Goal: Check status

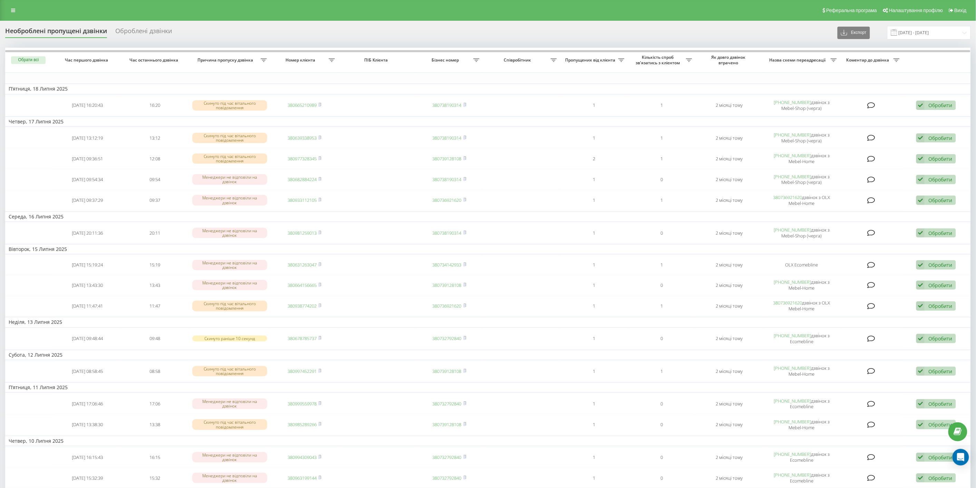
drag, startPoint x: 14, startPoint y: 9, endPoint x: 36, endPoint y: 14, distance: 22.0
click at [14, 9] on icon at bounding box center [13, 10] width 4 height 5
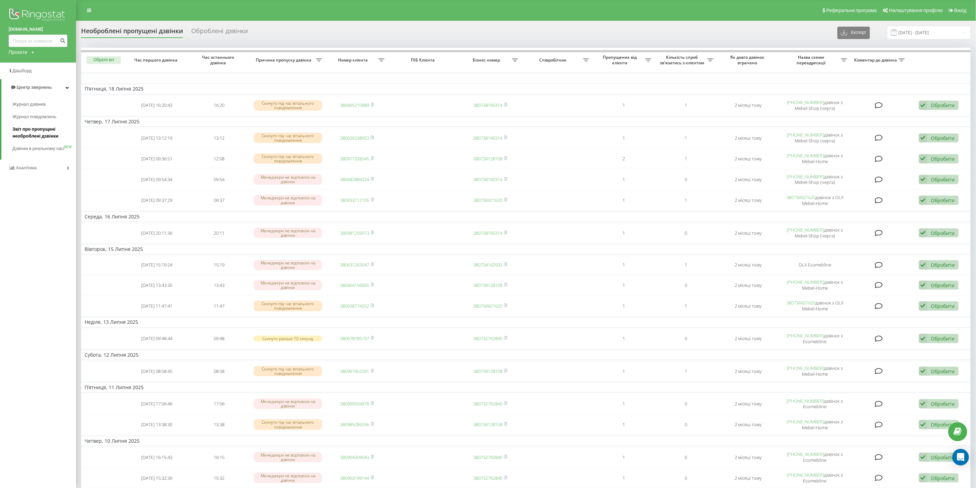
click at [29, 132] on span "Звіт про пропущені необроблені дзвінки" at bounding box center [42, 133] width 60 height 14
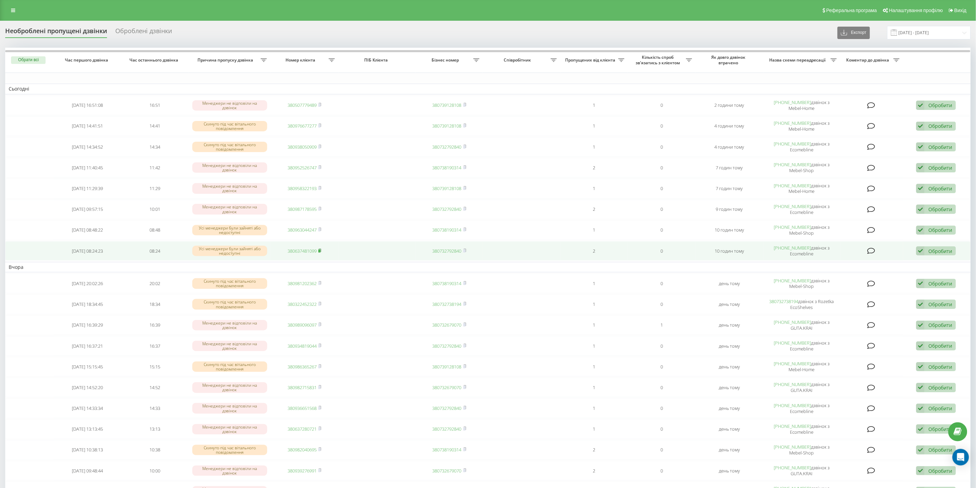
click at [320, 249] on rect at bounding box center [319, 250] width 2 height 3
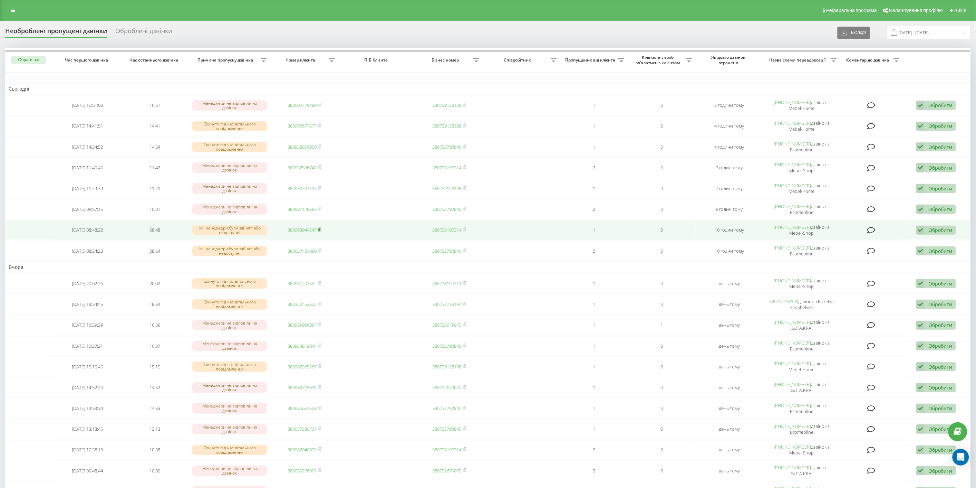
click at [319, 228] on rect at bounding box center [319, 229] width 2 height 3
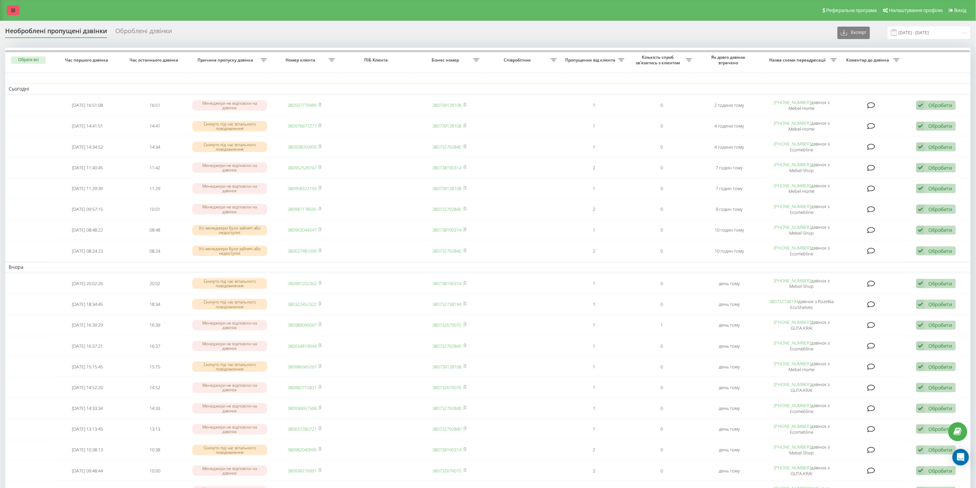
click at [14, 10] on icon at bounding box center [13, 10] width 4 height 5
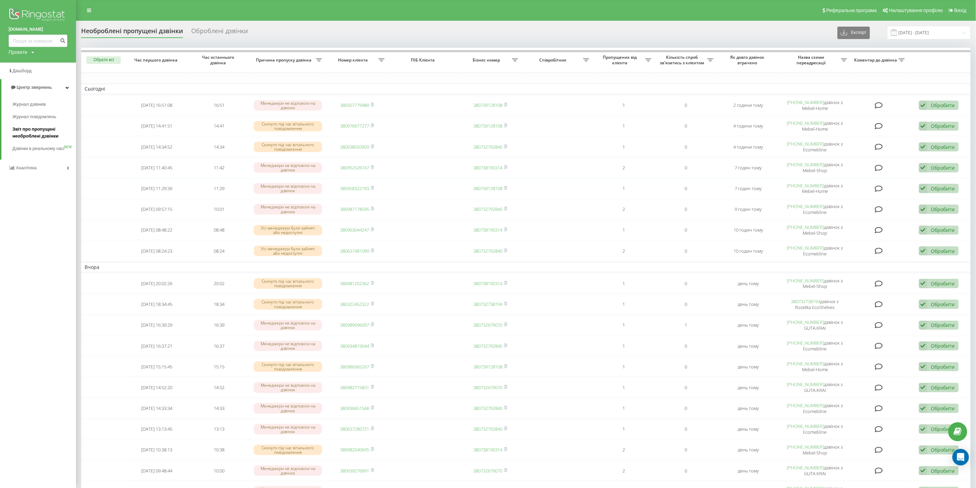
click at [32, 136] on span "Звіт про пропущені необроблені дзвінки" at bounding box center [42, 133] width 60 height 14
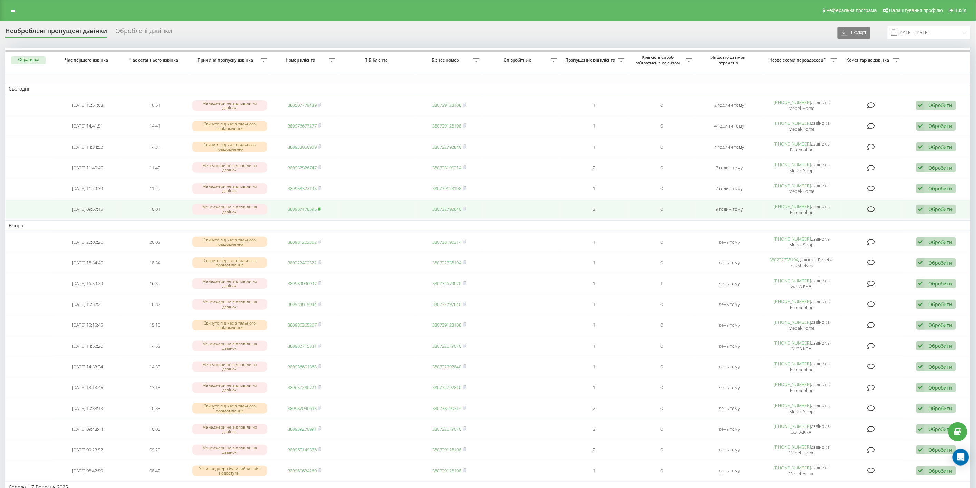
click at [320, 208] on rect at bounding box center [319, 209] width 2 height 3
click at [322, 207] on icon at bounding box center [319, 209] width 3 height 4
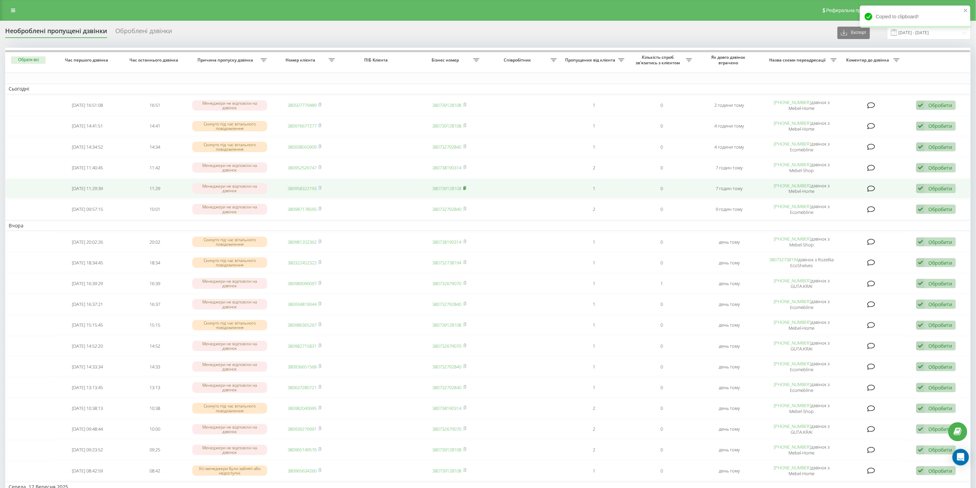
click at [466, 188] on rect at bounding box center [465, 188] width 2 height 3
click at [465, 188] on rect at bounding box center [465, 188] width 2 height 3
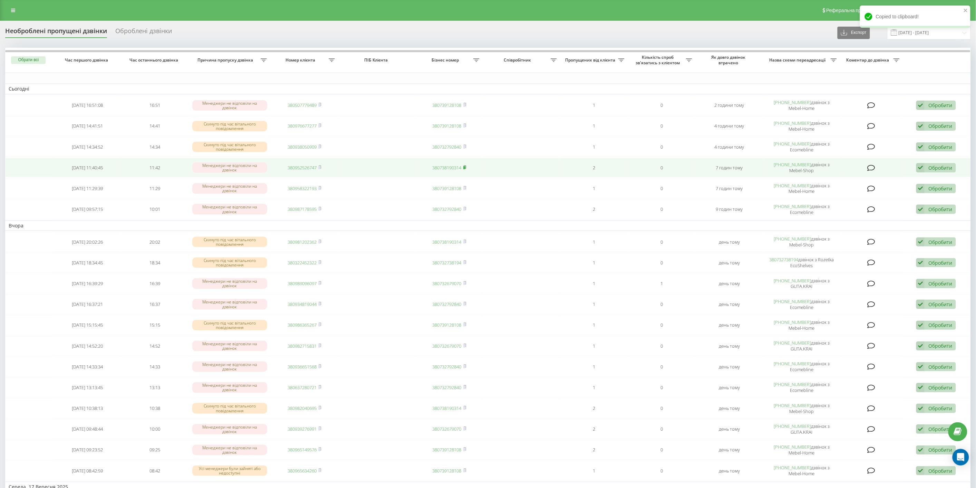
click at [466, 165] on icon at bounding box center [465, 166] width 2 height 3
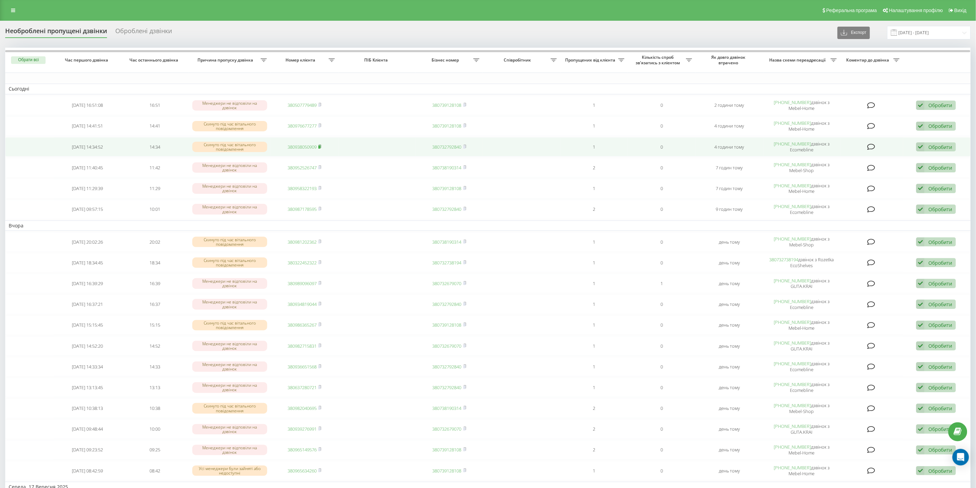
click at [321, 145] on rect at bounding box center [319, 146] width 2 height 3
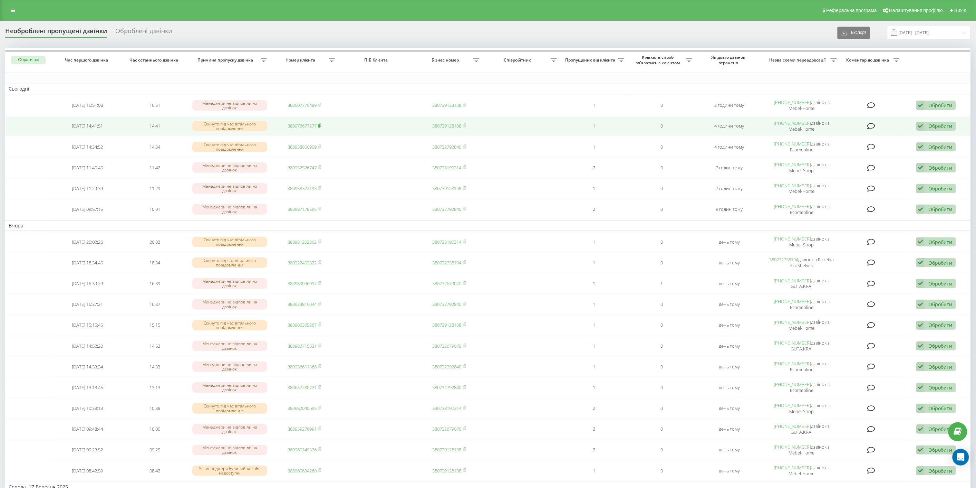
click at [322, 125] on icon at bounding box center [319, 125] width 3 height 4
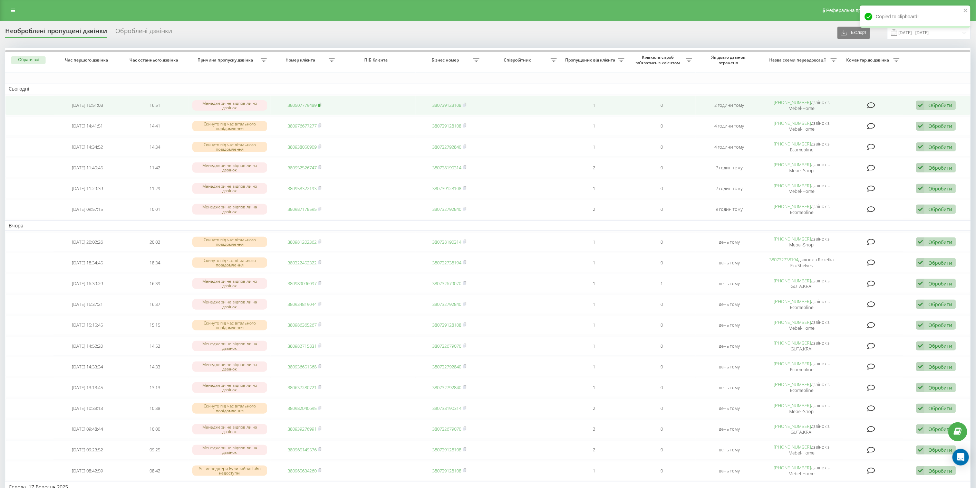
click at [322, 103] on icon at bounding box center [320, 104] width 2 height 3
